Goal: Feedback & Contribution: Contribute content

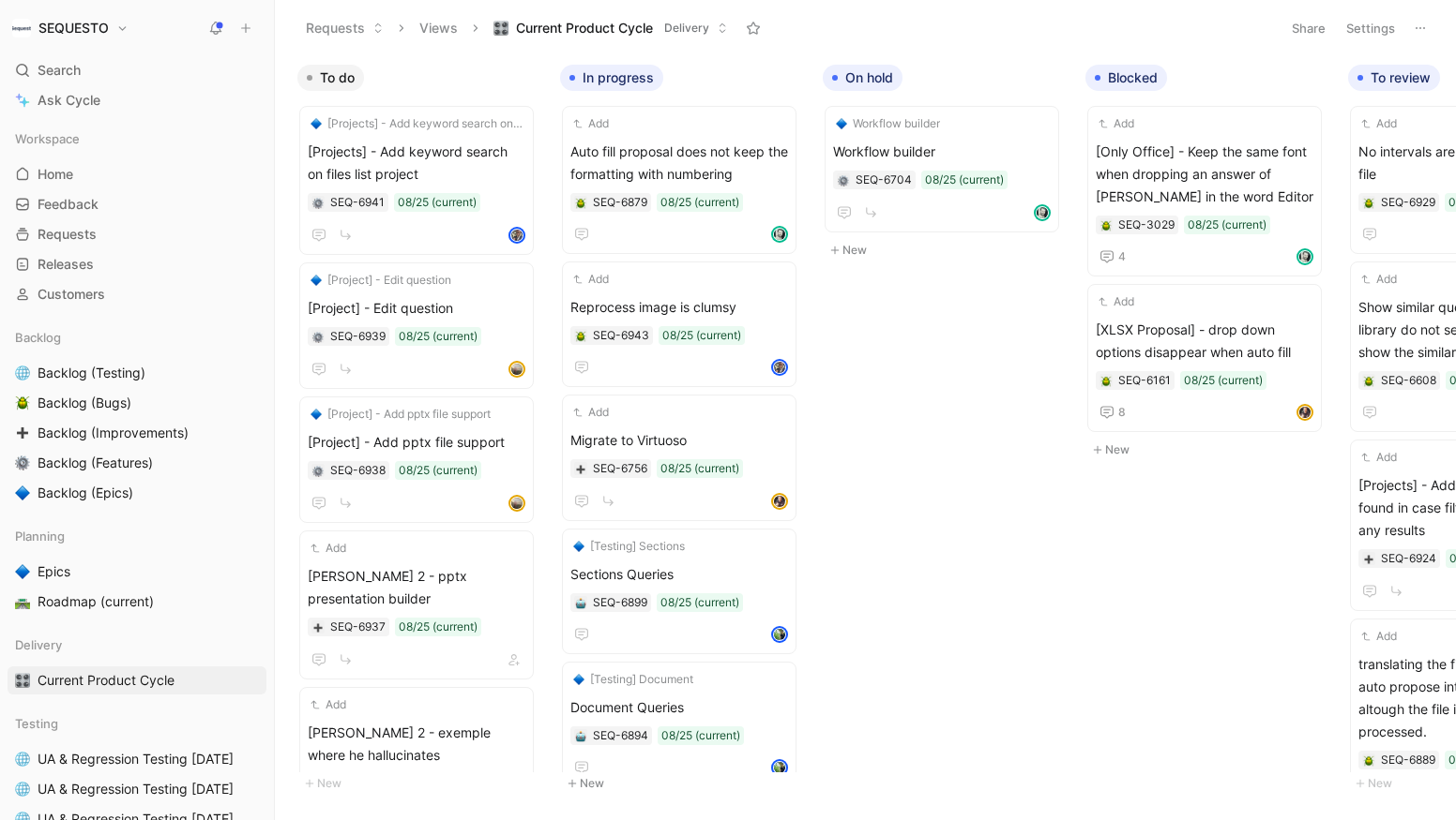
click at [251, 36] on button at bounding box center [245, 28] width 26 height 26
click at [331, 39] on button "New feedback c" at bounding box center [371, 36] width 201 height 32
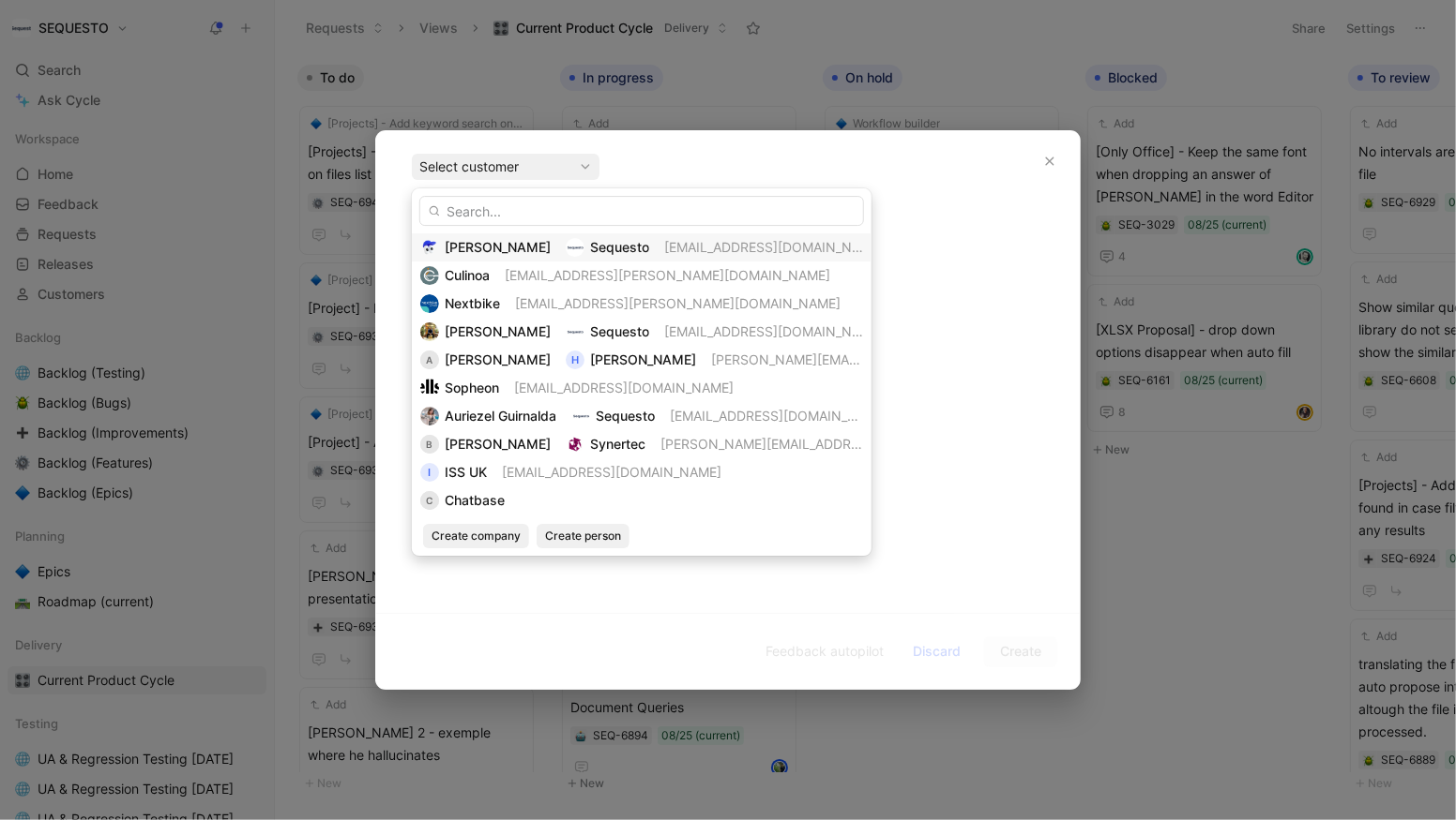
click at [491, 239] on span "[PERSON_NAME]" at bounding box center [497, 247] width 106 height 16
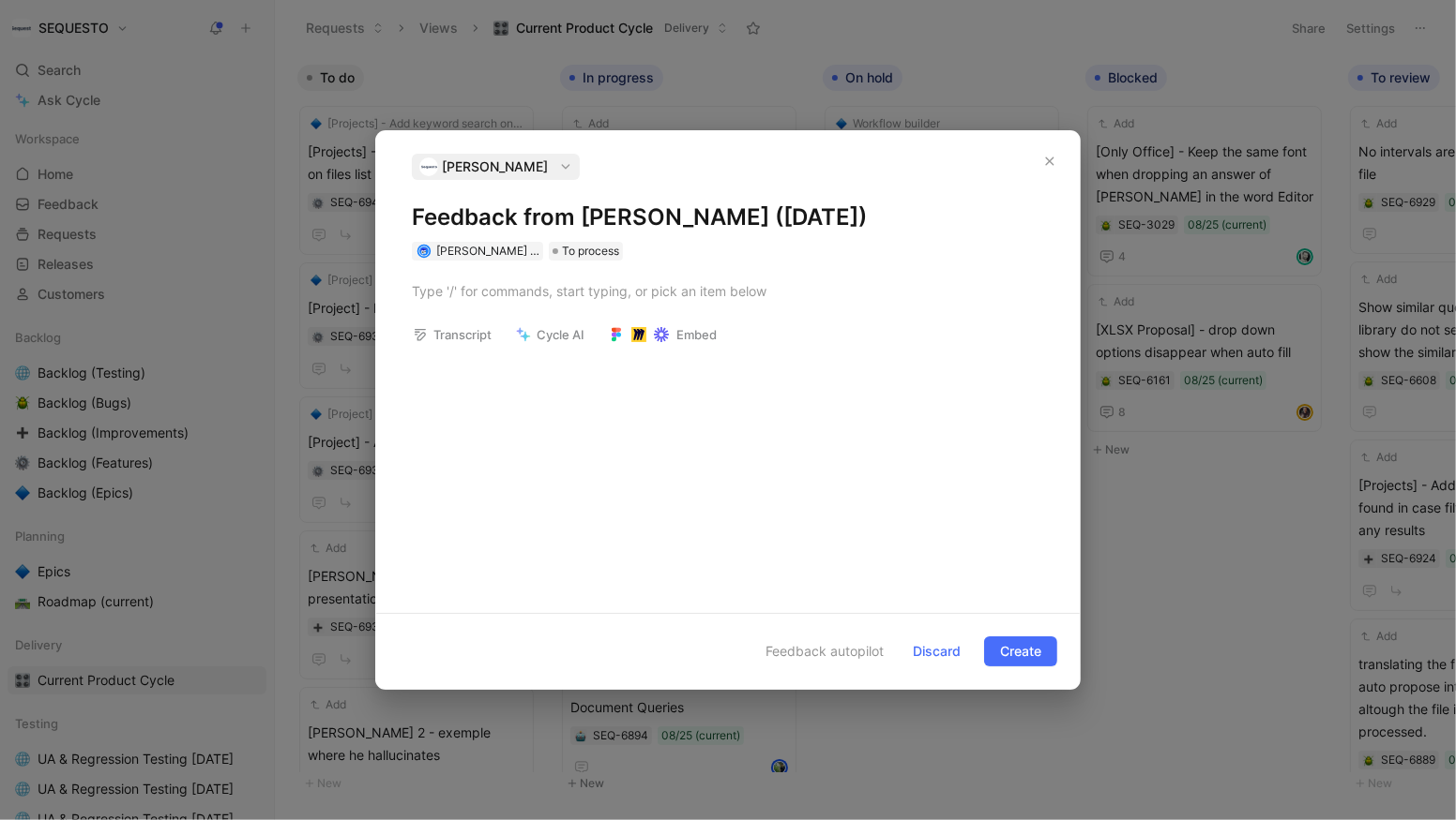
click at [473, 223] on h1 "Feedback from [PERSON_NAME] ([DATE])" at bounding box center [728, 217] width 632 height 30
click at [484, 294] on div at bounding box center [728, 291] width 632 height 20
